Goal: Task Accomplishment & Management: Use online tool/utility

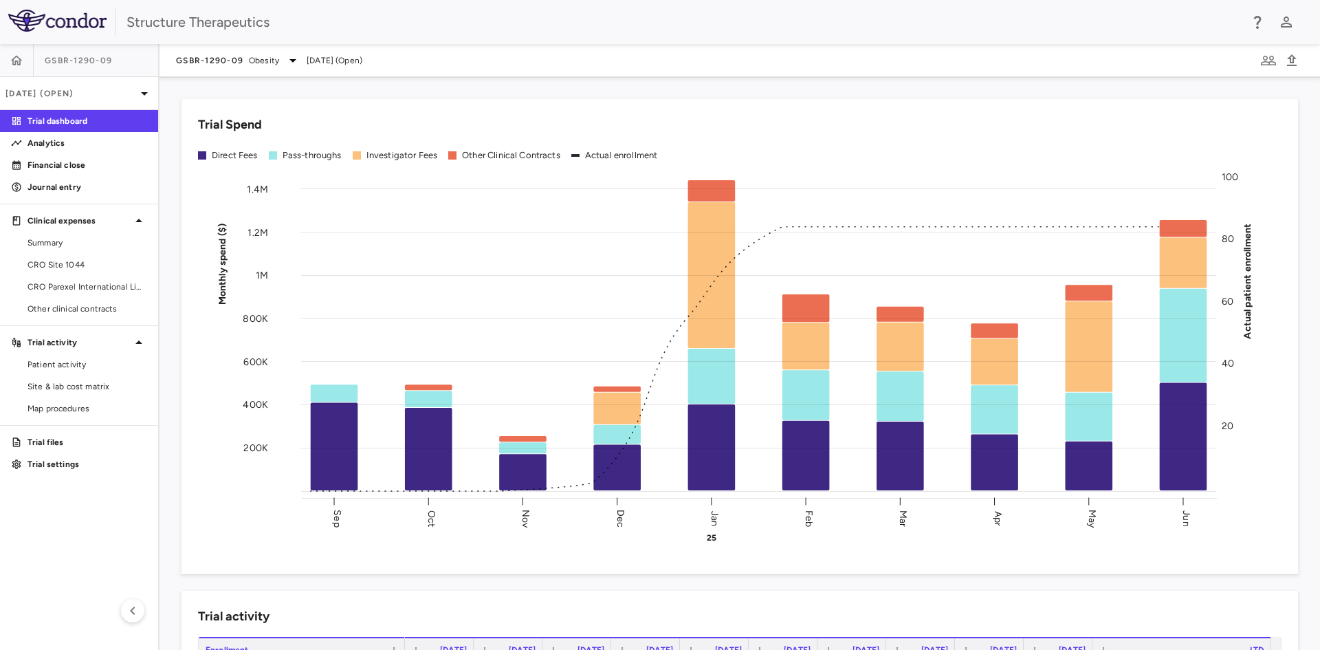
click at [377, 93] on div "Trial Spend Direct Fees Pass-throughs Investigator Fees Other Clinical Contract…" at bounding box center [731, 329] width 1133 height 492
click at [175, 422] on div "Trial Spend Direct Fees Pass-throughs Investigator Fees Other Clinical Contract…" at bounding box center [731, 329] width 1133 height 492
click at [174, 90] on div "Trial Spend Direct Fees Pass-throughs Investigator Fees Other Clinical Contract…" at bounding box center [731, 329] width 1133 height 492
click at [66, 388] on span "Site & lab cost matrix" at bounding box center [88, 386] width 120 height 12
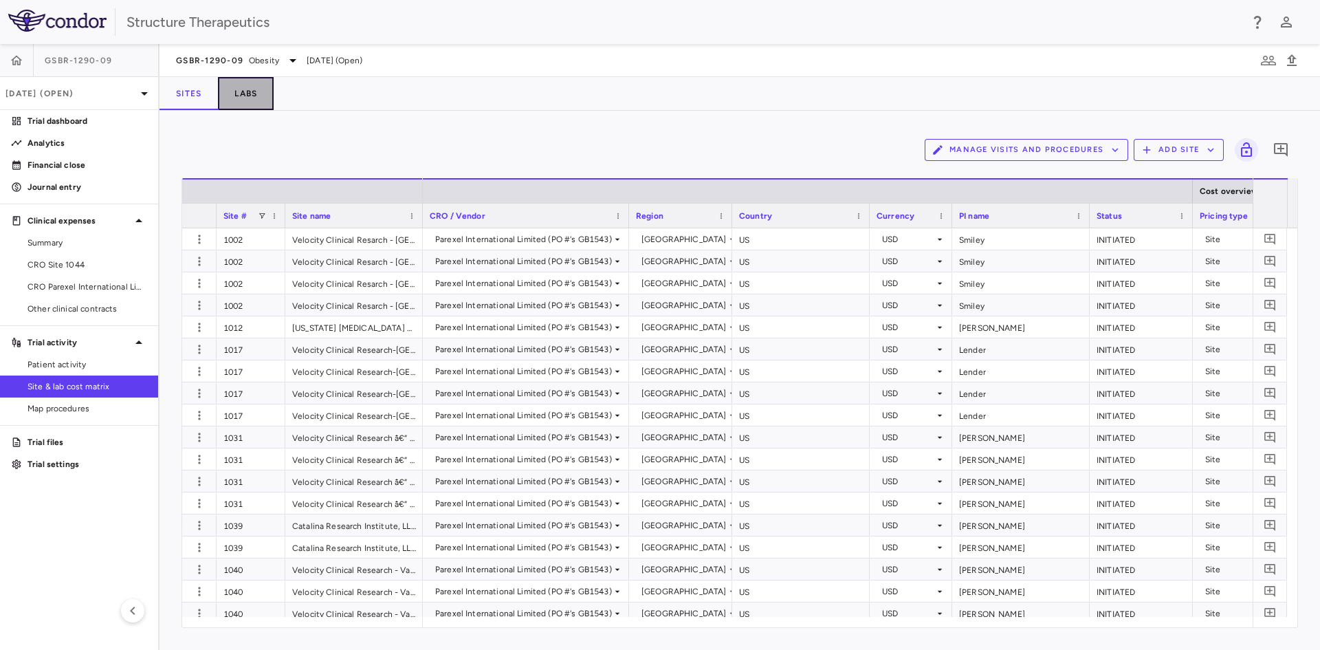
click at [256, 92] on button "Labs" at bounding box center [246, 93] width 56 height 33
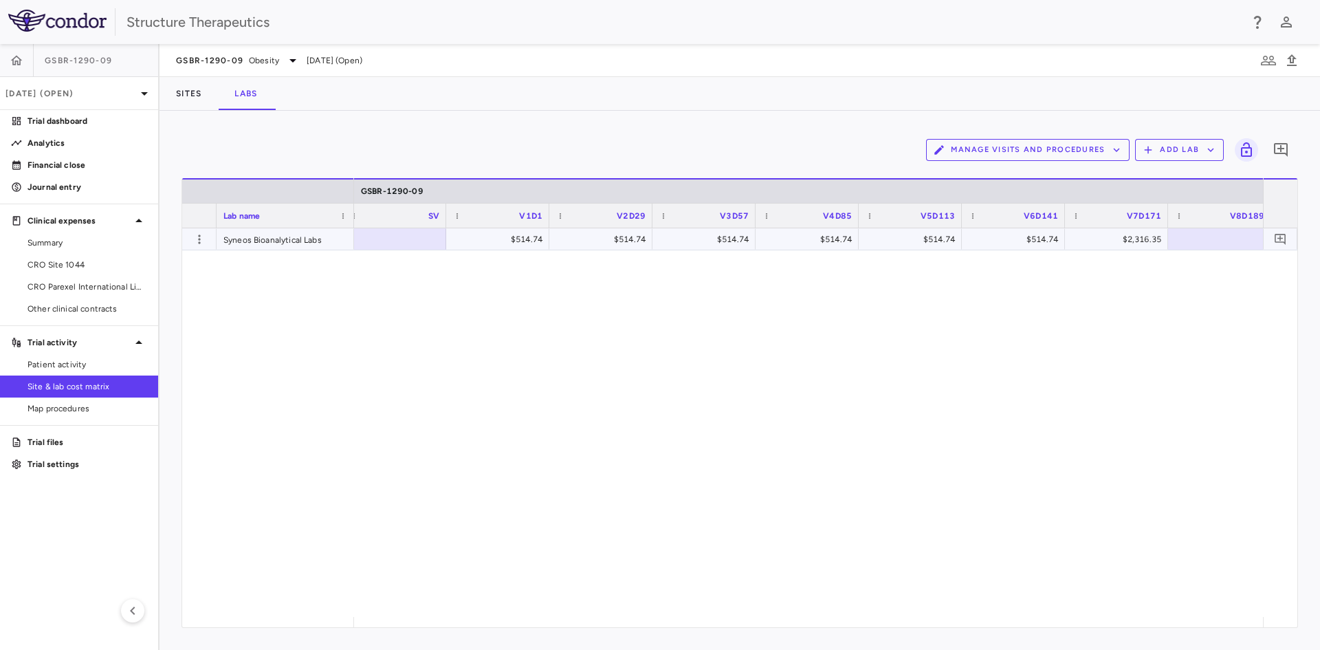
click at [535, 236] on div "$514.74" at bounding box center [501, 239] width 84 height 22
click at [532, 243] on input "******" at bounding box center [508, 240] width 81 height 23
drag, startPoint x: 586, startPoint y: 616, endPoint x: 605, endPoint y: 616, distance: 19.3
click at [605, 616] on div "$530.05 $530.05 $530.05 $530.05 $530.05 $530.05 $2,385.22" at bounding box center [808, 422] width 909 height 389
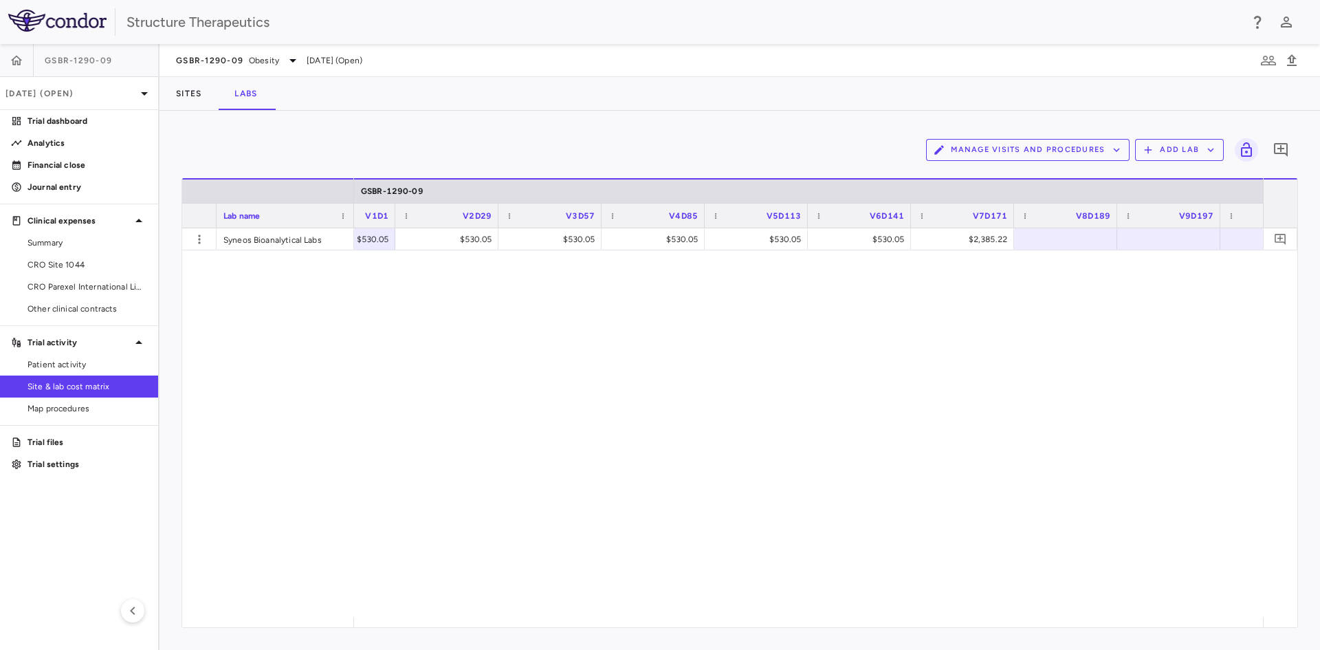
scroll to position [0, 1025]
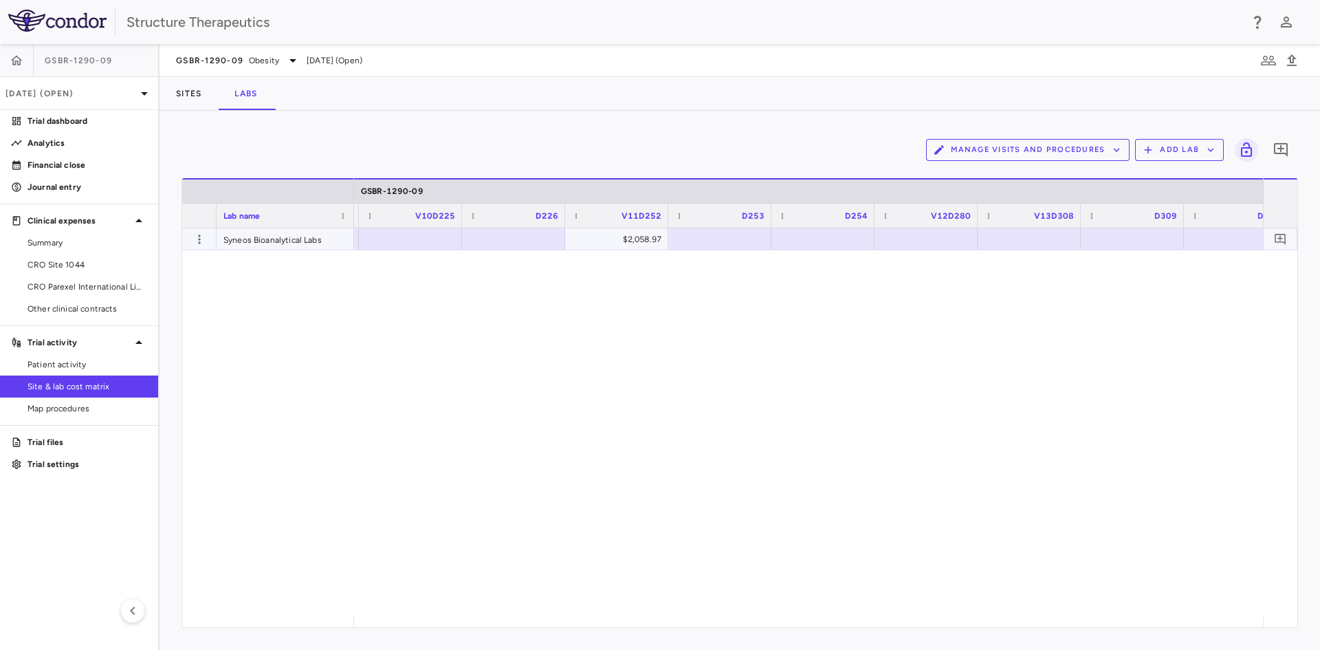
click at [646, 241] on div "$2,058.97" at bounding box center [620, 239] width 84 height 22
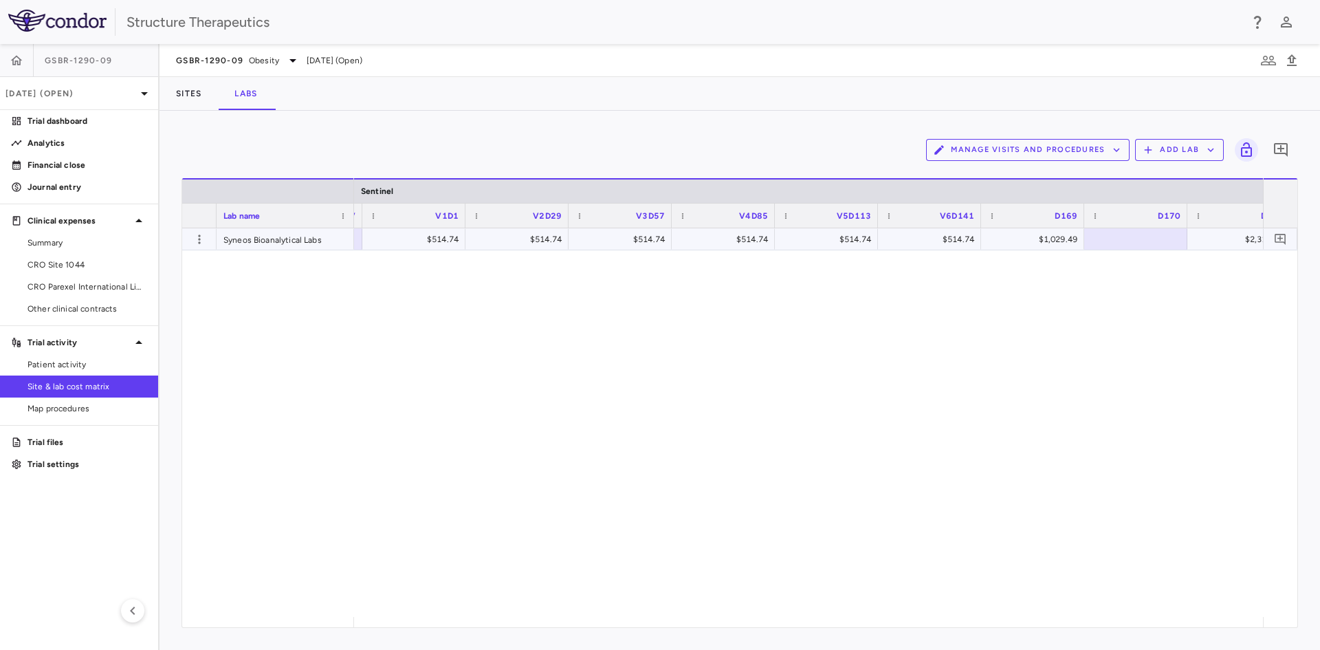
click at [419, 241] on div "$514.74" at bounding box center [417, 239] width 84 height 22
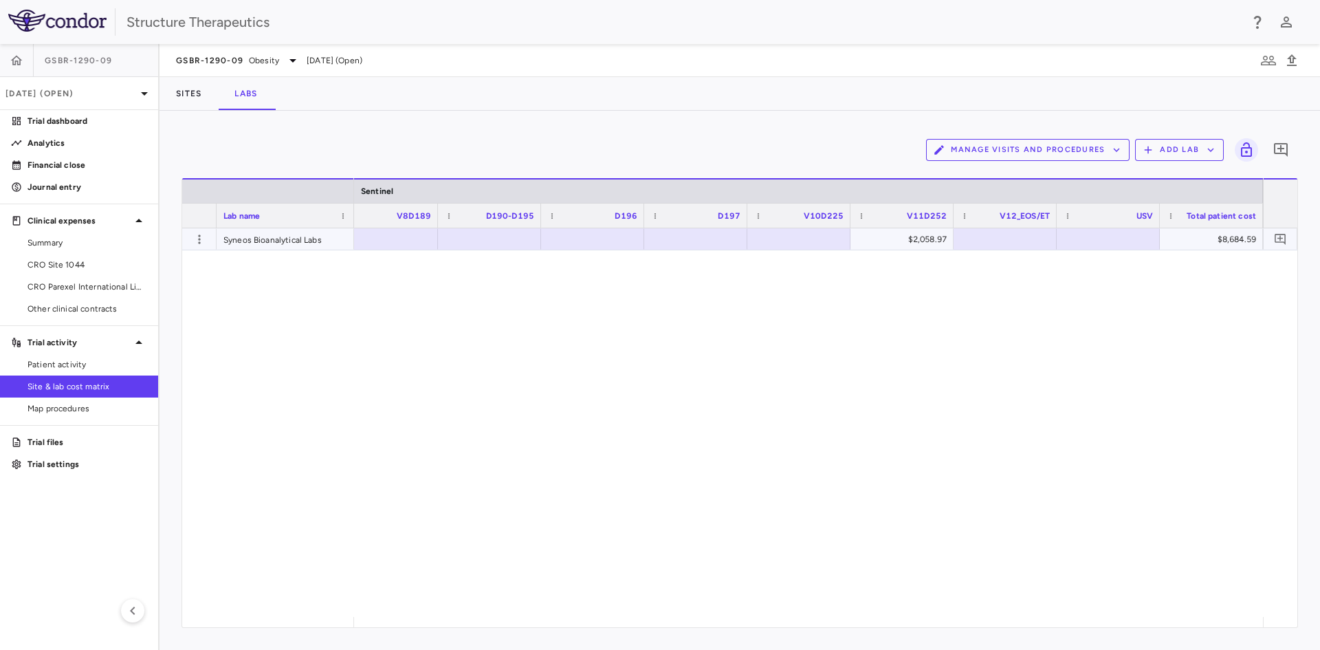
click at [884, 234] on div "$2,058.97" at bounding box center [905, 239] width 84 height 22
drag, startPoint x: 508, startPoint y: 377, endPoint x: 880, endPoint y: 463, distance: 382.0
click at [508, 377] on div "$2,120.20 $8,745.82" at bounding box center [808, 422] width 909 height 389
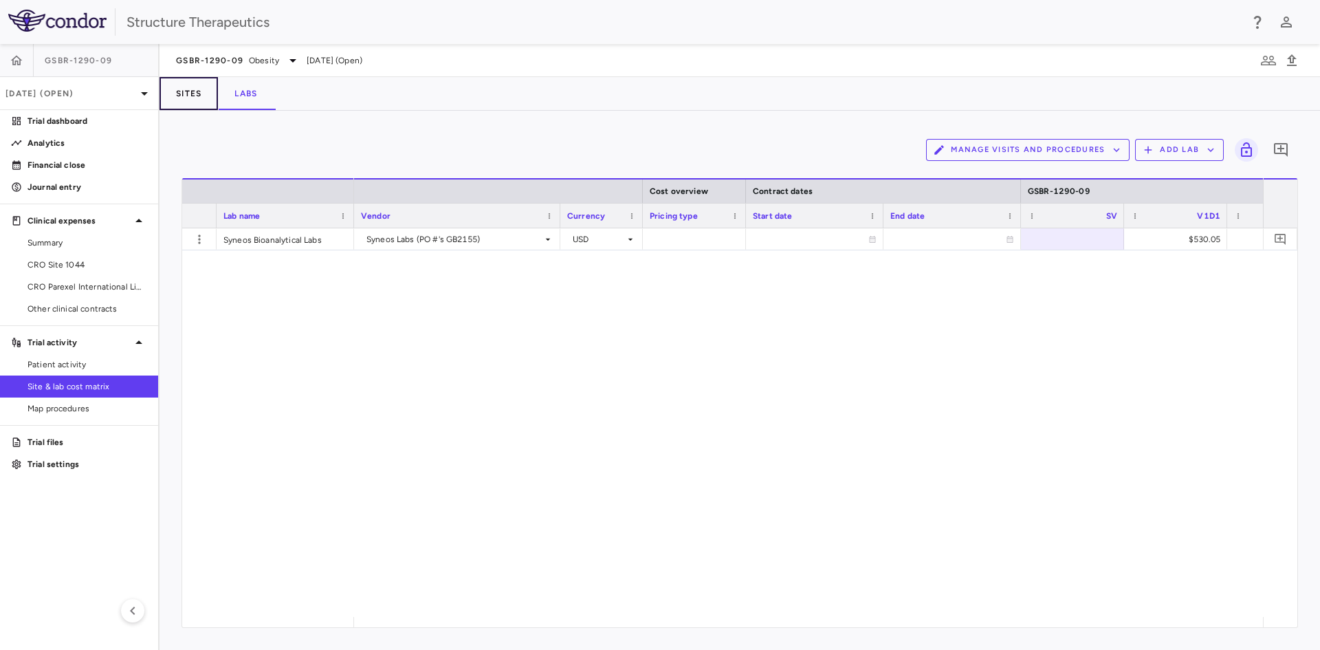
click at [190, 97] on button "Sites" at bounding box center [189, 93] width 58 height 33
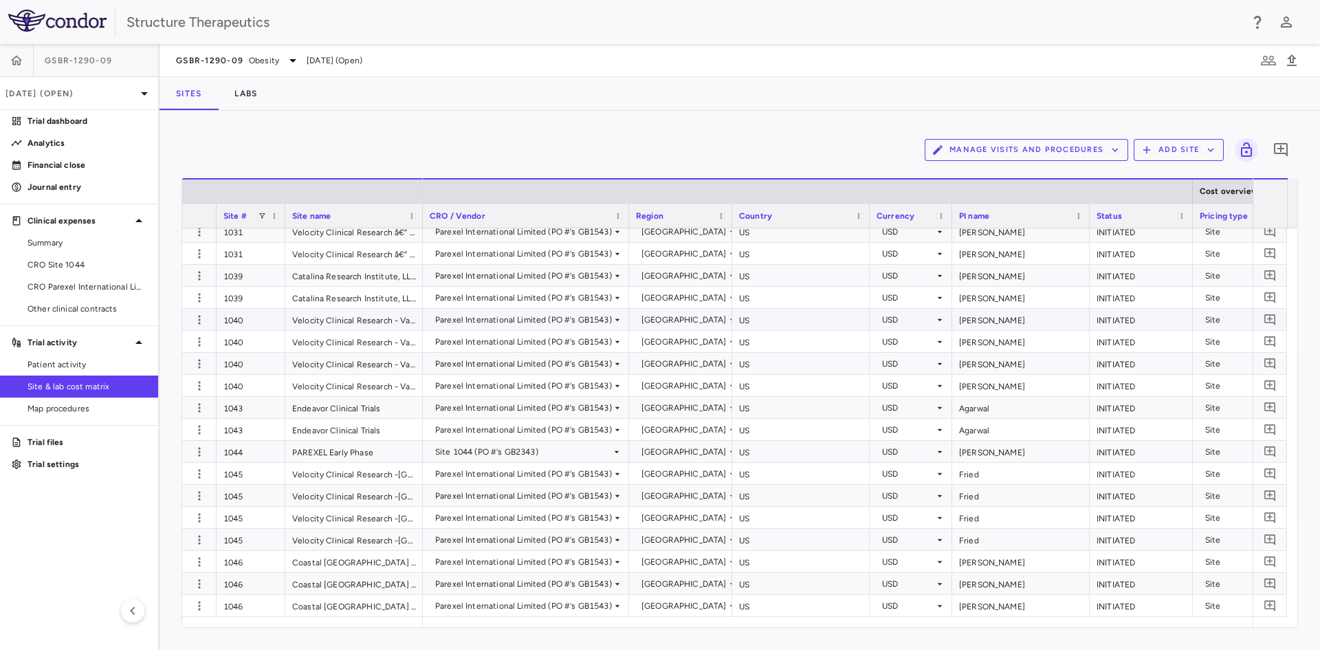
click at [449, 329] on div "Parexel International Limited (PO #'s GB1543)" at bounding box center [526, 319] width 206 height 21
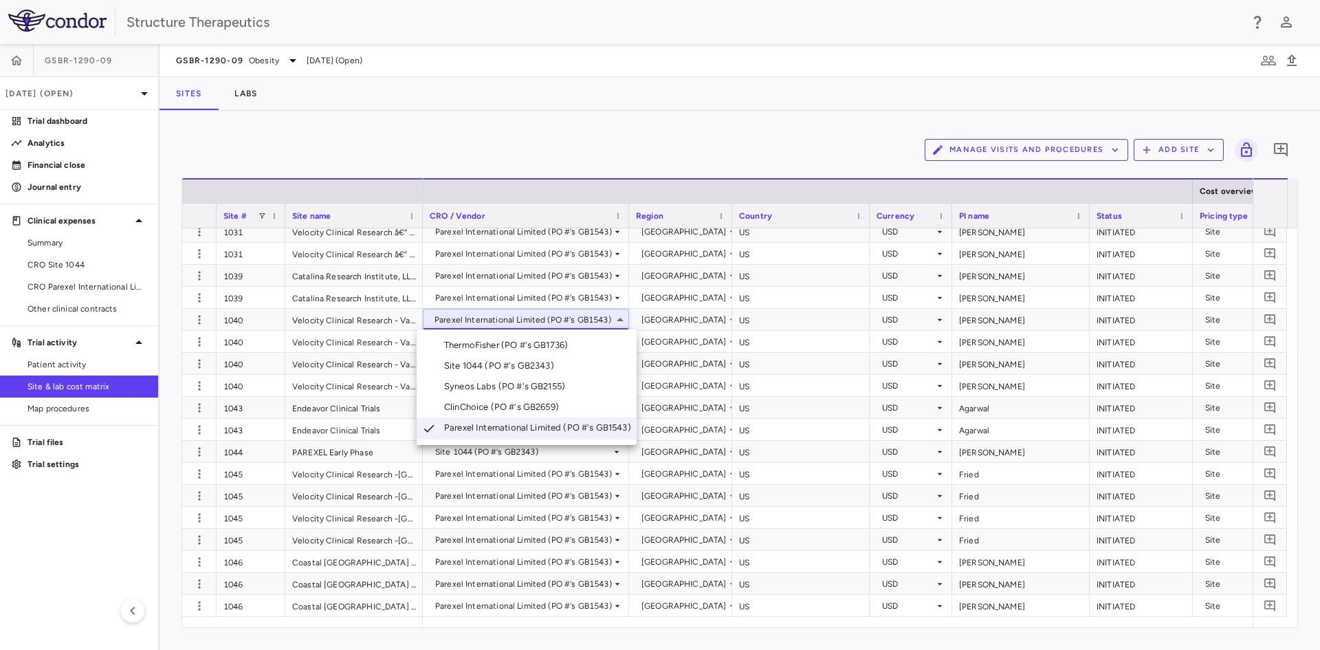
click at [386, 149] on div at bounding box center [660, 325] width 1320 height 650
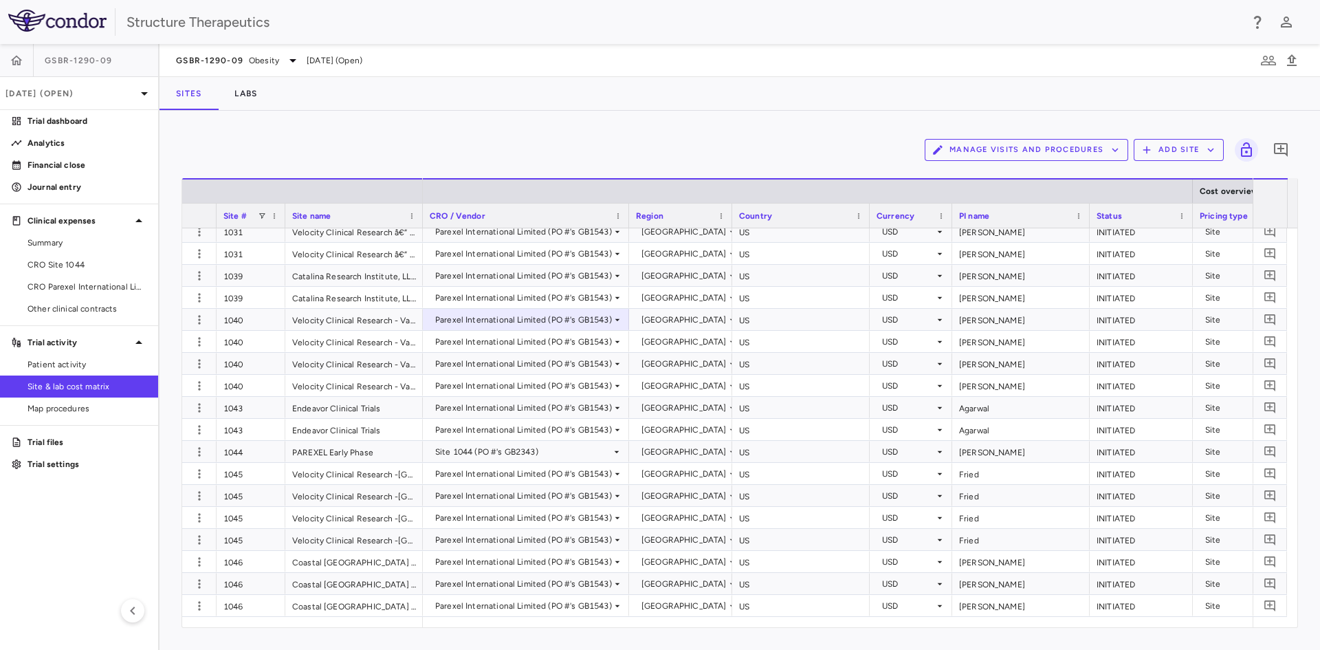
click at [233, 114] on div "Manage Visits and Procedures Add Site 0 Drag here to set row groups Drag here t…" at bounding box center [740, 380] width 1161 height 539
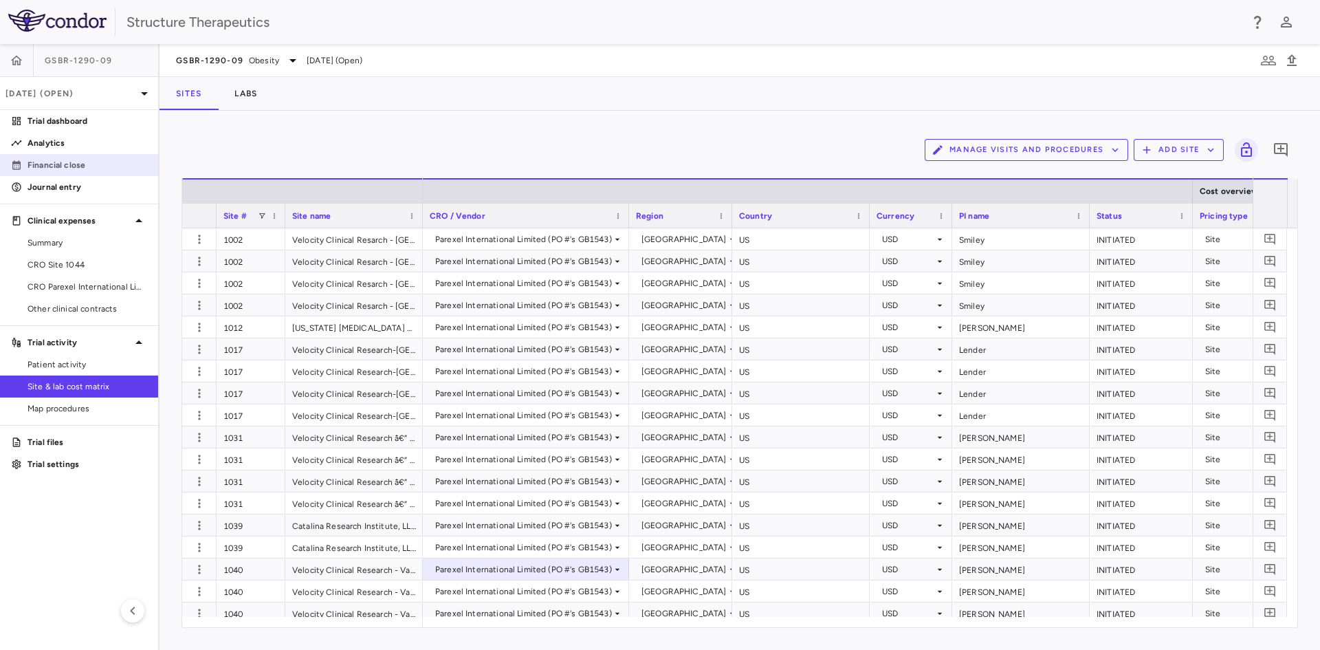
click at [72, 164] on p "Financial close" at bounding box center [88, 165] width 120 height 12
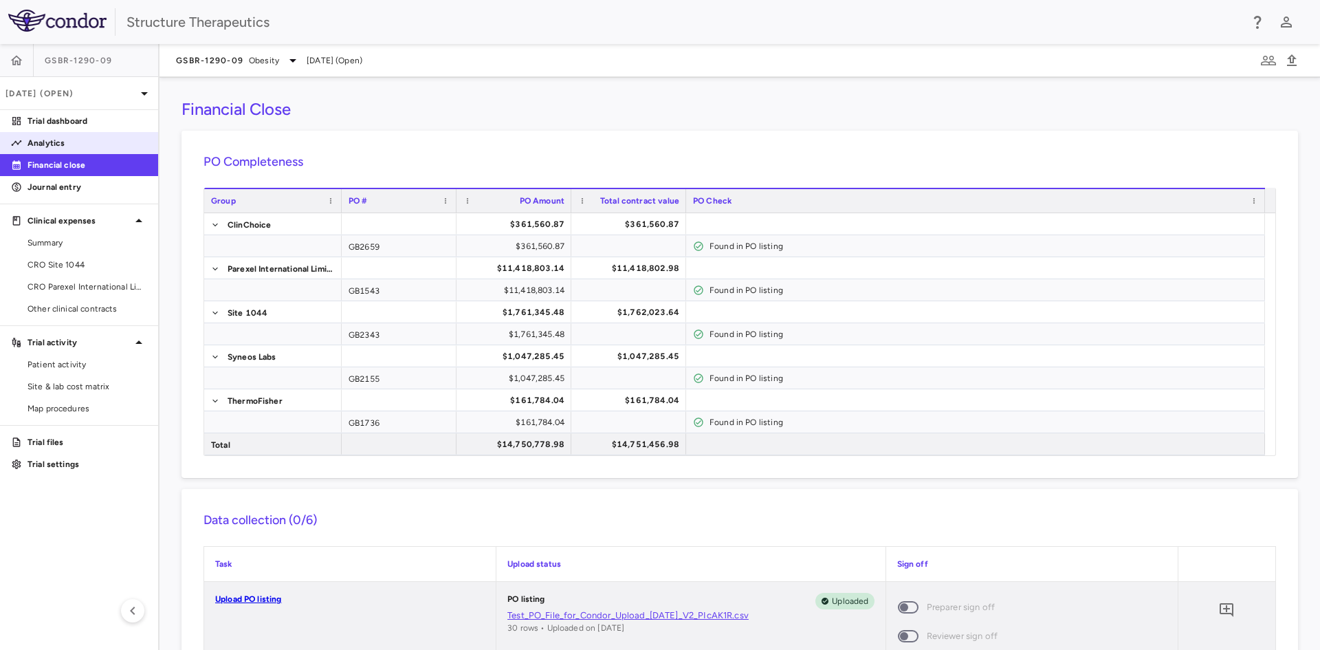
click at [80, 149] on link "Analytics" at bounding box center [79, 143] width 158 height 21
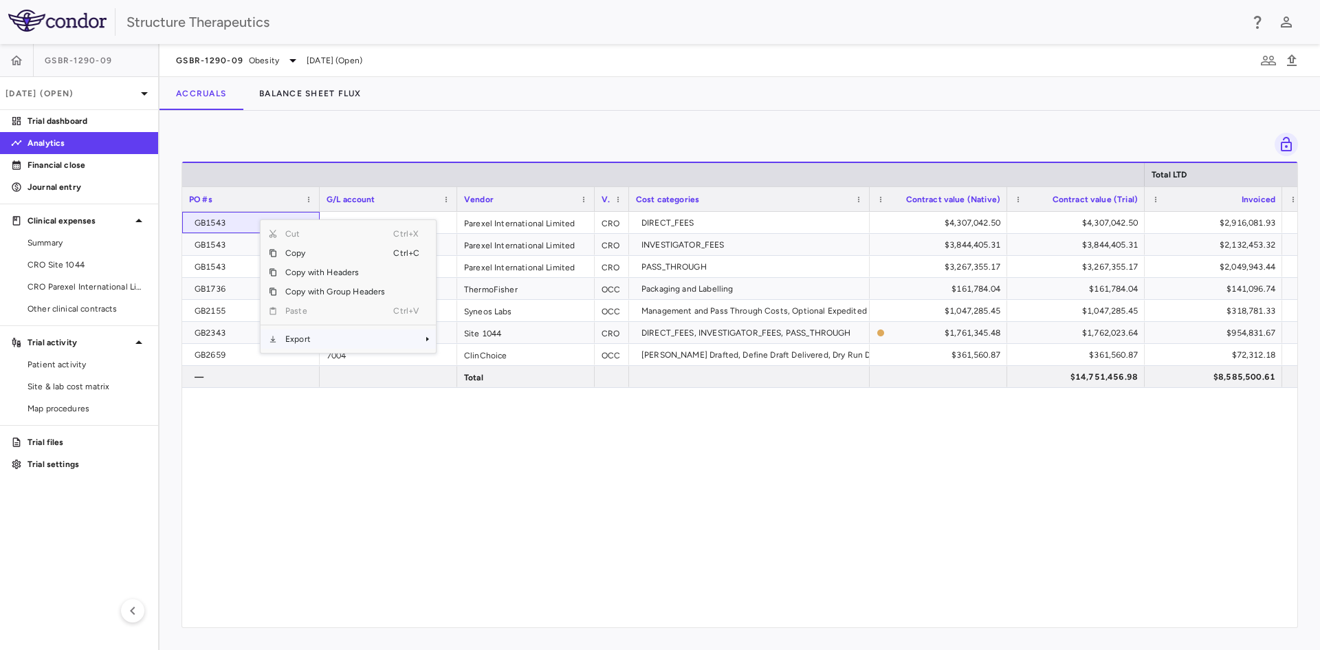
click at [324, 334] on span "Export" at bounding box center [335, 338] width 116 height 19
click at [485, 360] on span "Excel Export" at bounding box center [482, 362] width 65 height 19
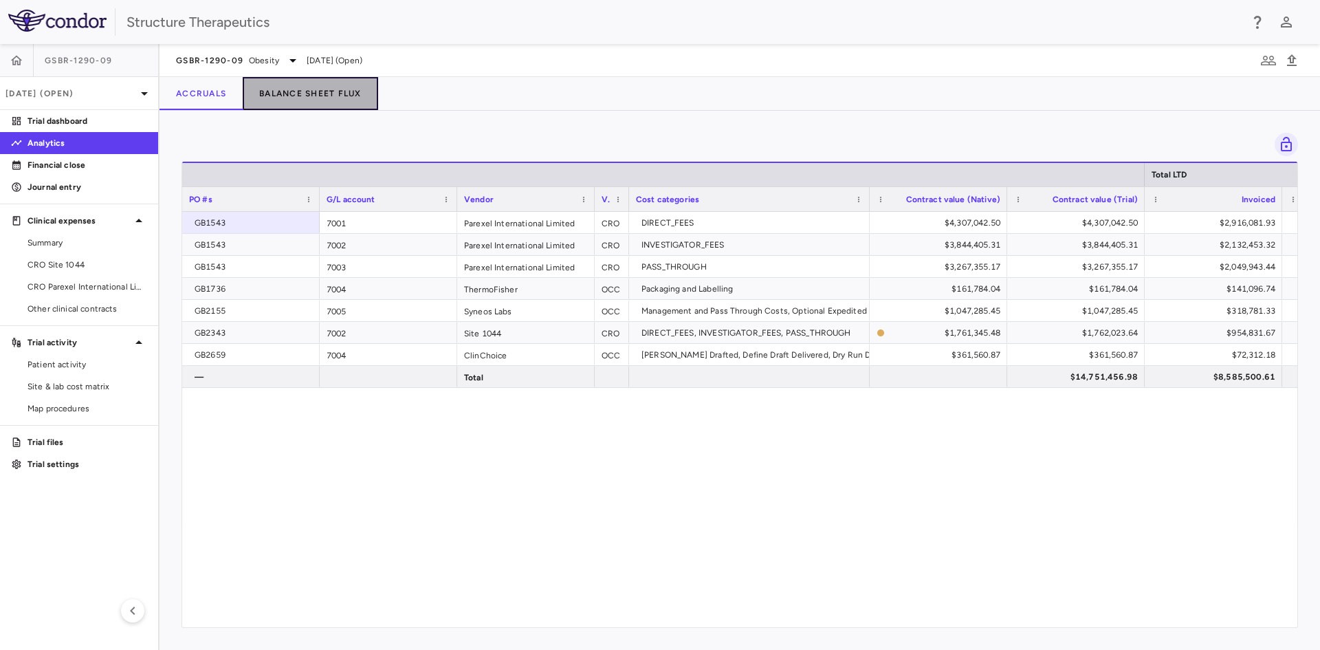
click at [314, 92] on button "Balance Sheet Flux" at bounding box center [310, 93] width 135 height 33
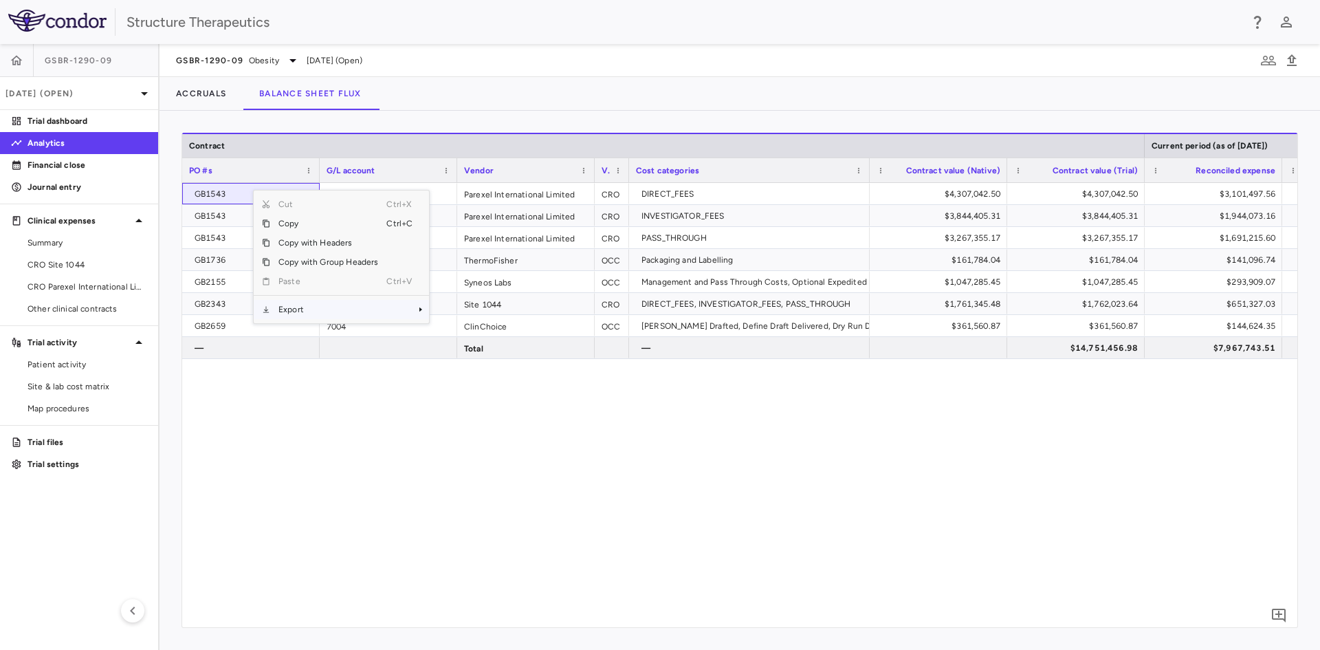
click at [313, 308] on span "Export" at bounding box center [328, 309] width 116 height 19
click at [457, 331] on span "Excel Export" at bounding box center [475, 333] width 65 height 19
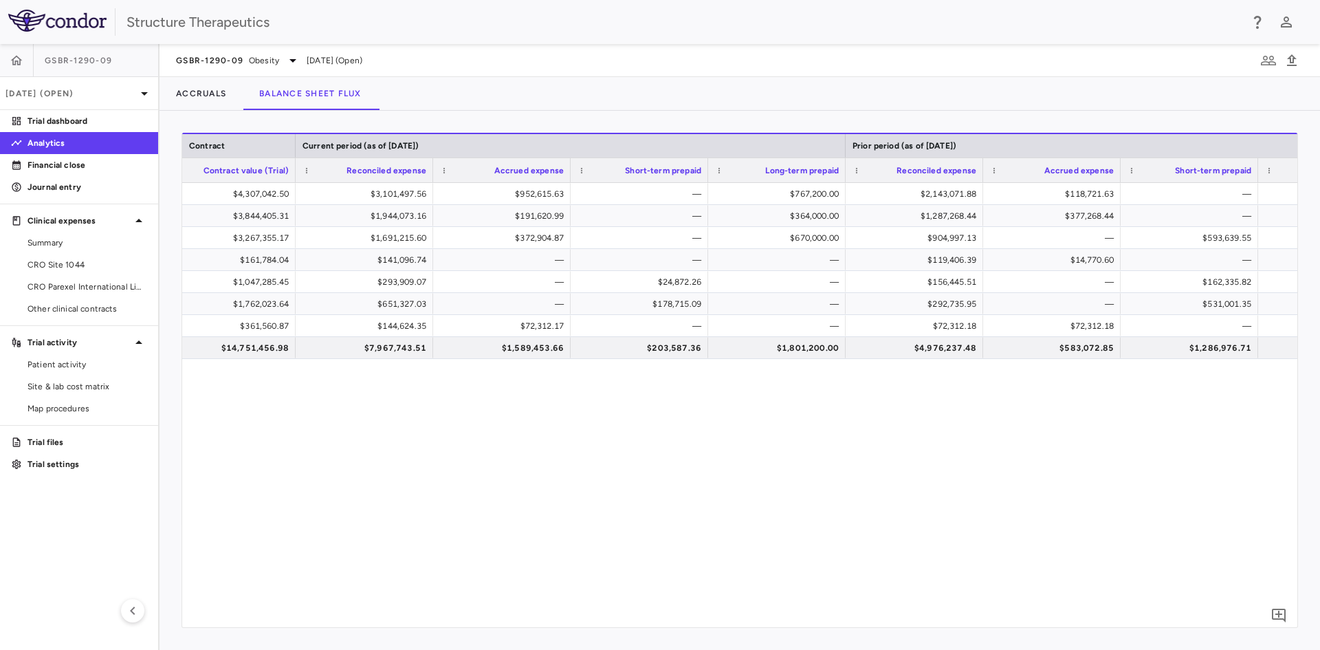
scroll to position [0, 1075]
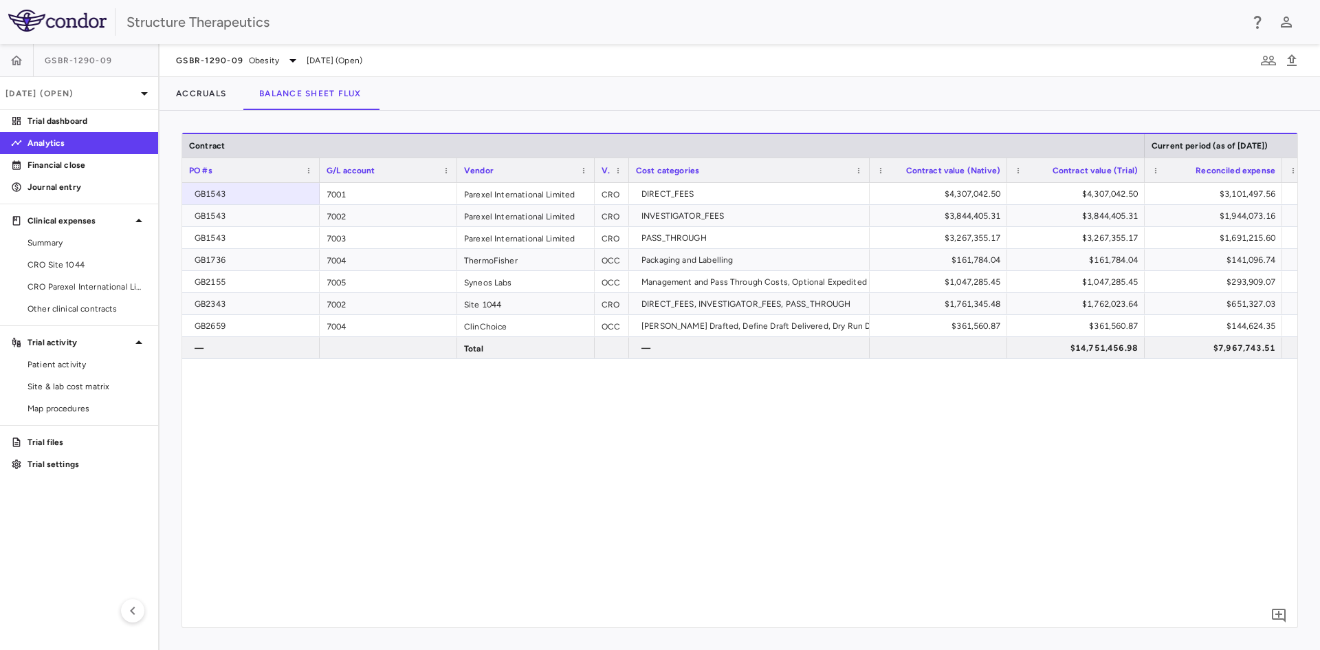
click at [469, 17] on div "Structure Therapeutics" at bounding box center [684, 22] width 1114 height 21
click at [214, 91] on button "Accruals" at bounding box center [201, 93] width 83 height 33
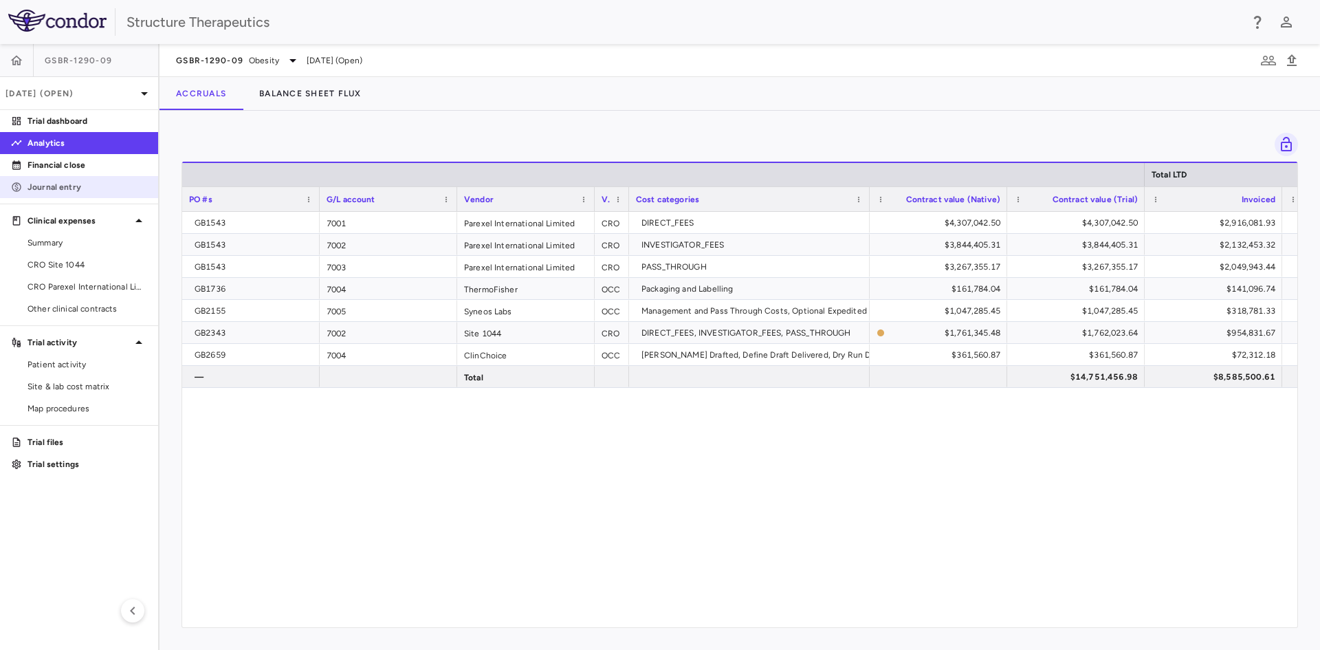
click at [70, 183] on p "Journal entry" at bounding box center [88, 187] width 120 height 12
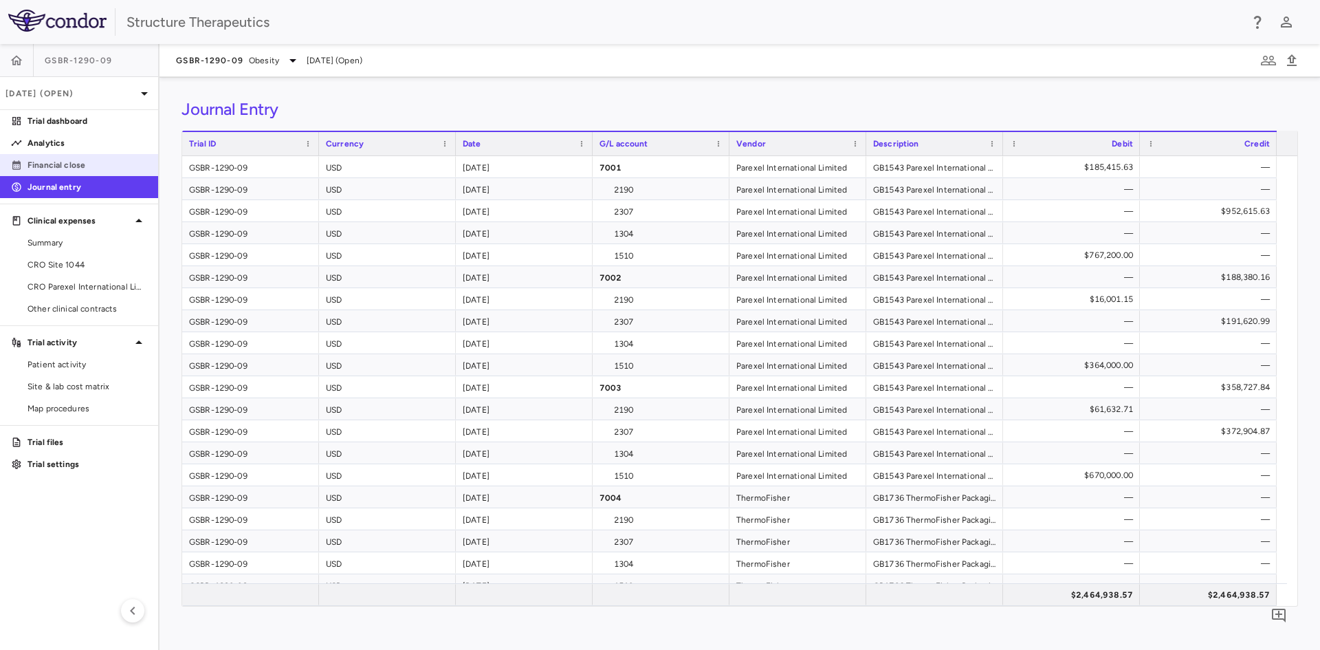
click at [76, 168] on p "Financial close" at bounding box center [88, 165] width 120 height 12
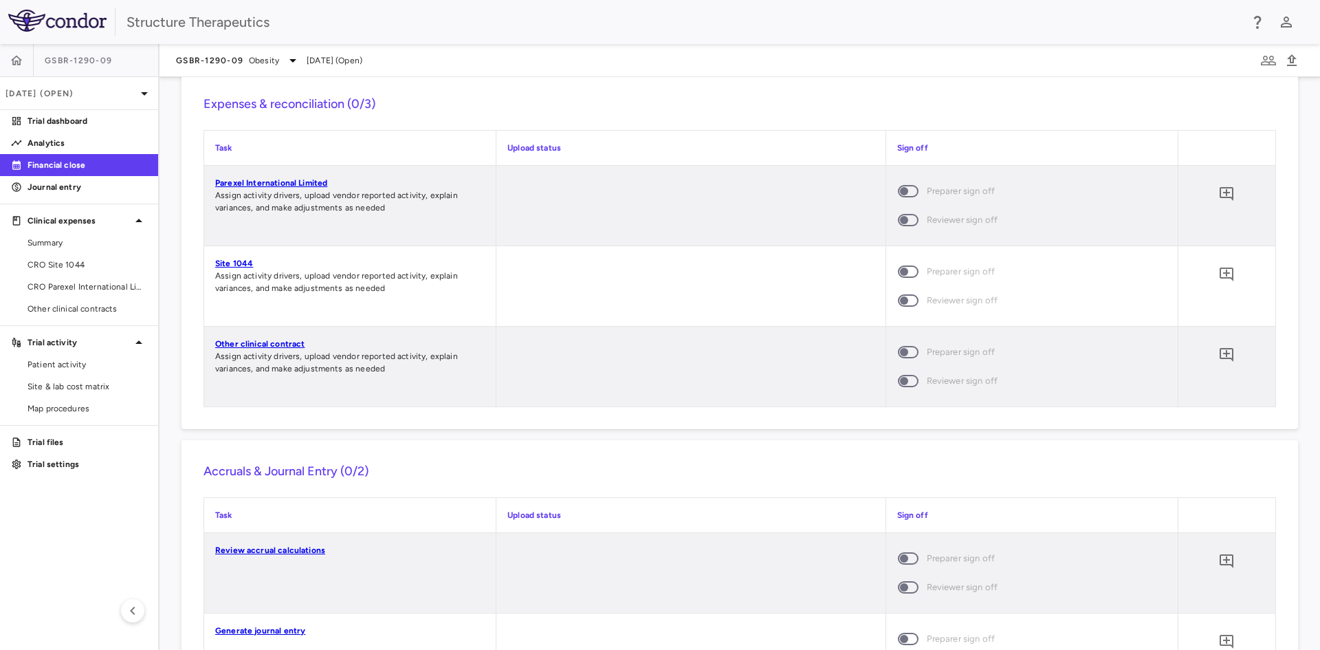
scroll to position [1170, 0]
